Goal: Book appointment/travel/reservation

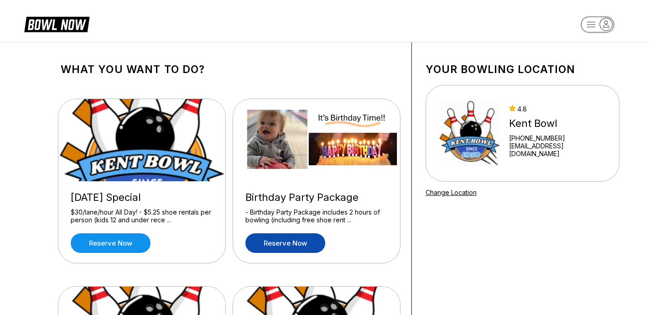
click at [304, 247] on link "Reserve now" at bounding box center [286, 243] width 80 height 20
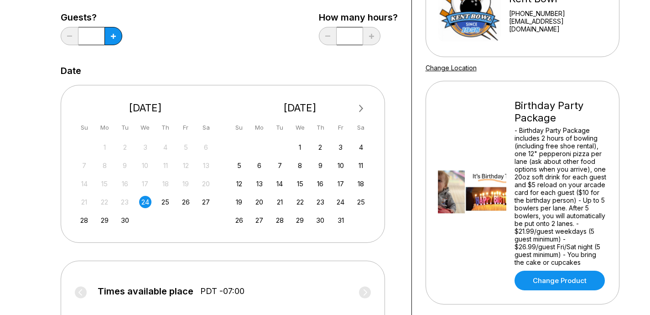
scroll to position [134, 0]
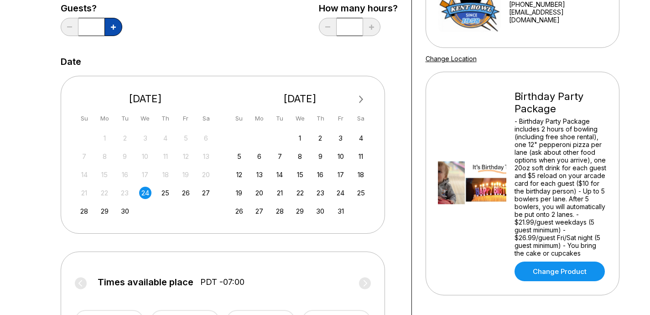
click at [117, 29] on button at bounding box center [114, 27] width 18 height 18
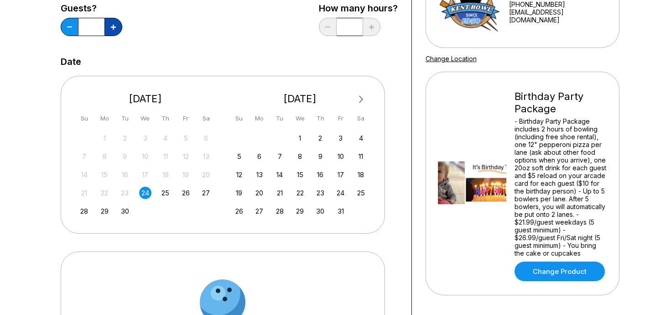
click at [117, 29] on button at bounding box center [114, 27] width 18 height 18
type input "**"
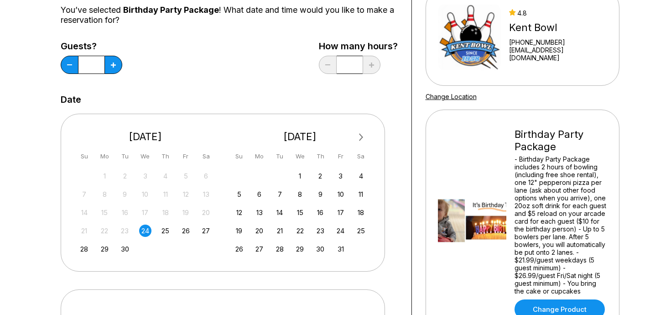
scroll to position [249, 0]
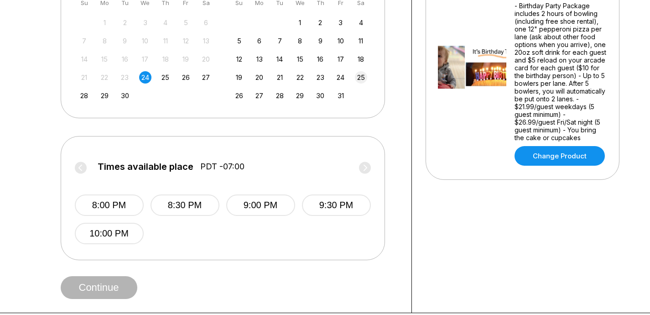
click at [360, 79] on div "25" at bounding box center [361, 77] width 12 height 12
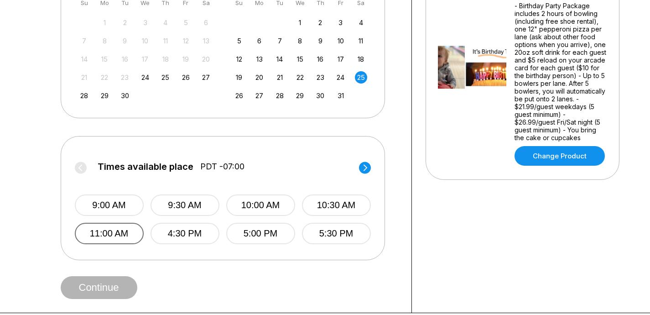
click at [127, 234] on button "11:00 AM" at bounding box center [109, 233] width 69 height 21
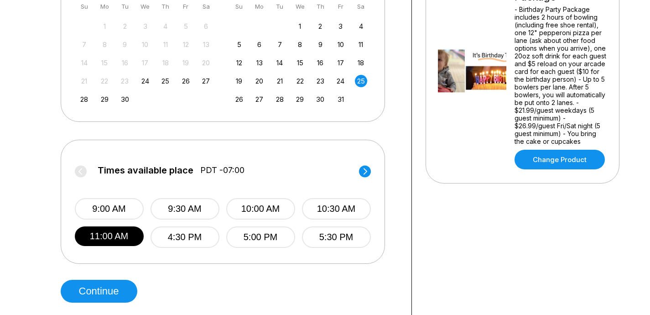
scroll to position [203, 0]
